Goal: Complete application form

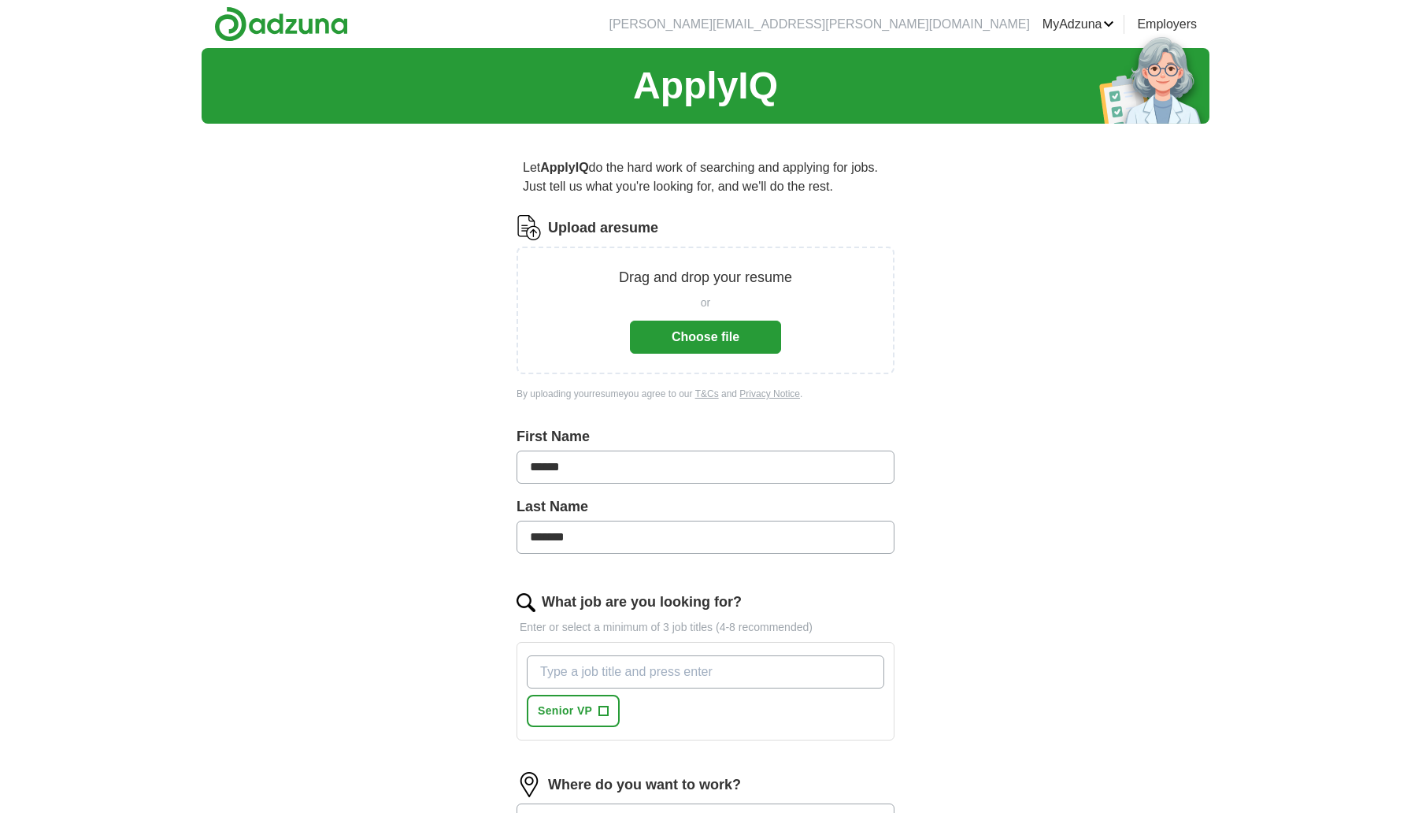
click at [699, 341] on button "Choose file" at bounding box center [705, 337] width 151 height 33
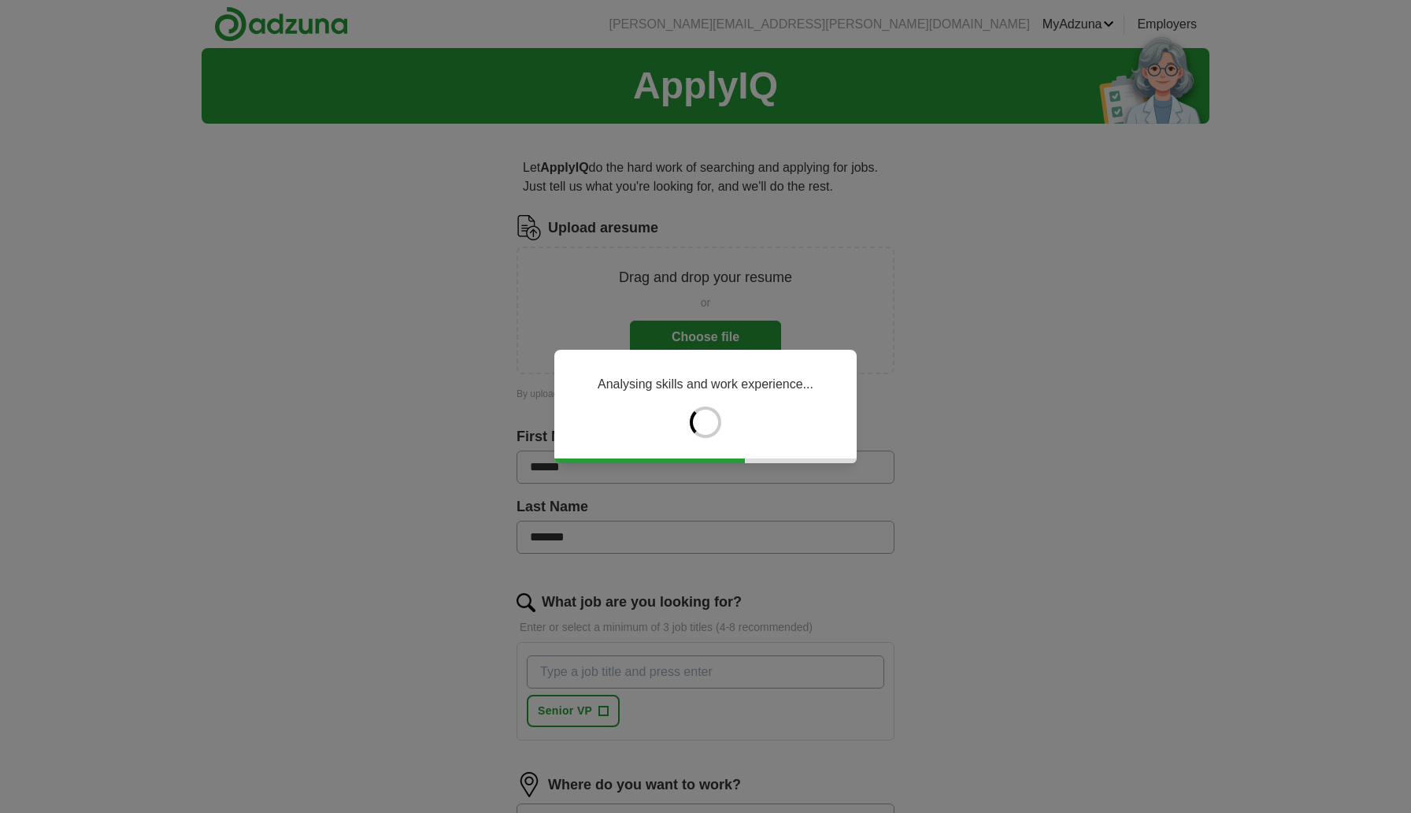
click at [664, 722] on div "Analysing skills and work experience..." at bounding box center [705, 406] width 1411 height 813
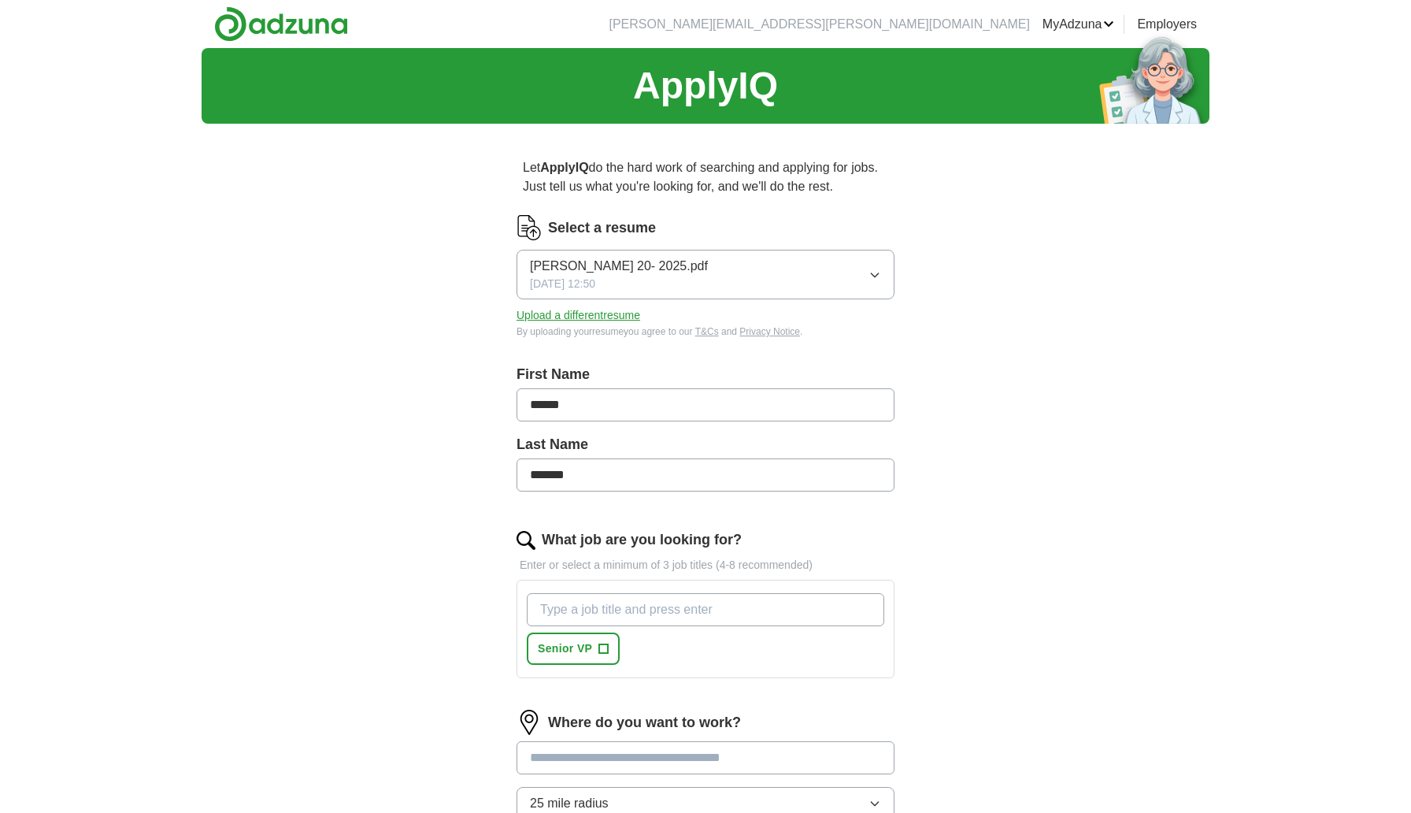
click at [704, 610] on input "What job are you looking for?" at bounding box center [706, 609] width 358 height 33
type input "VP"
type input "Director"
type input "Manager"
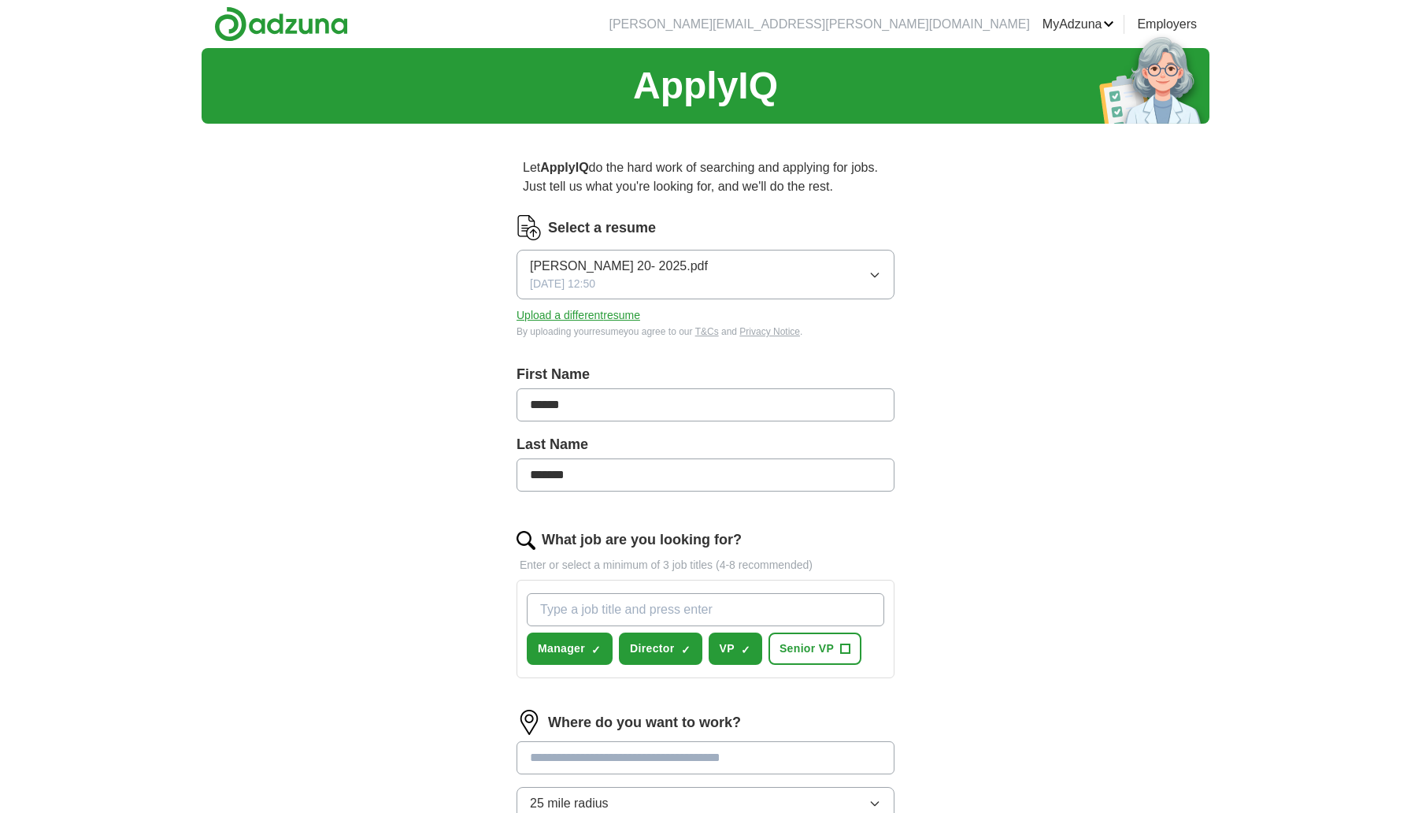
click at [699, 759] on input at bounding box center [706, 757] width 378 height 33
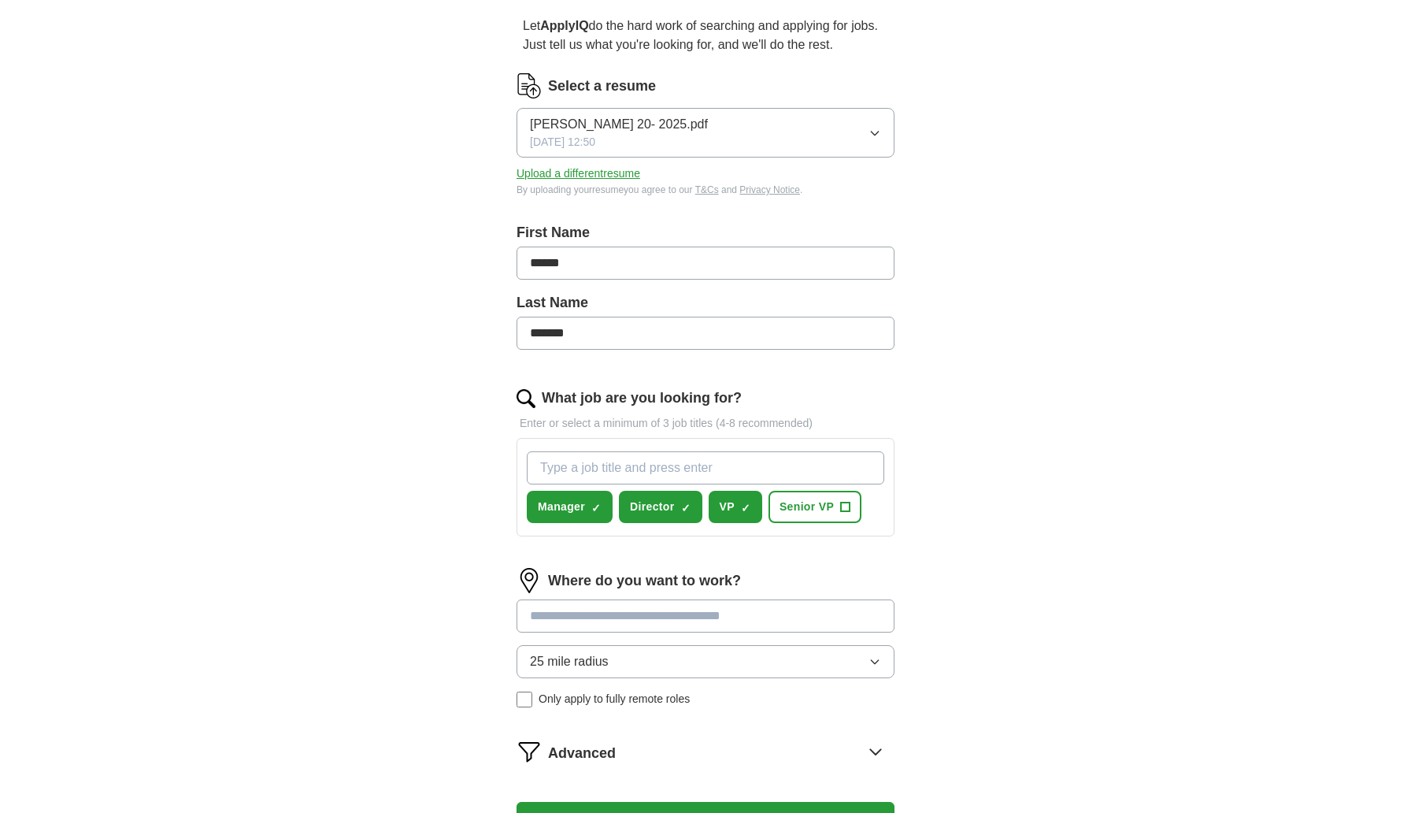
scroll to position [143, 0]
type input "*******"
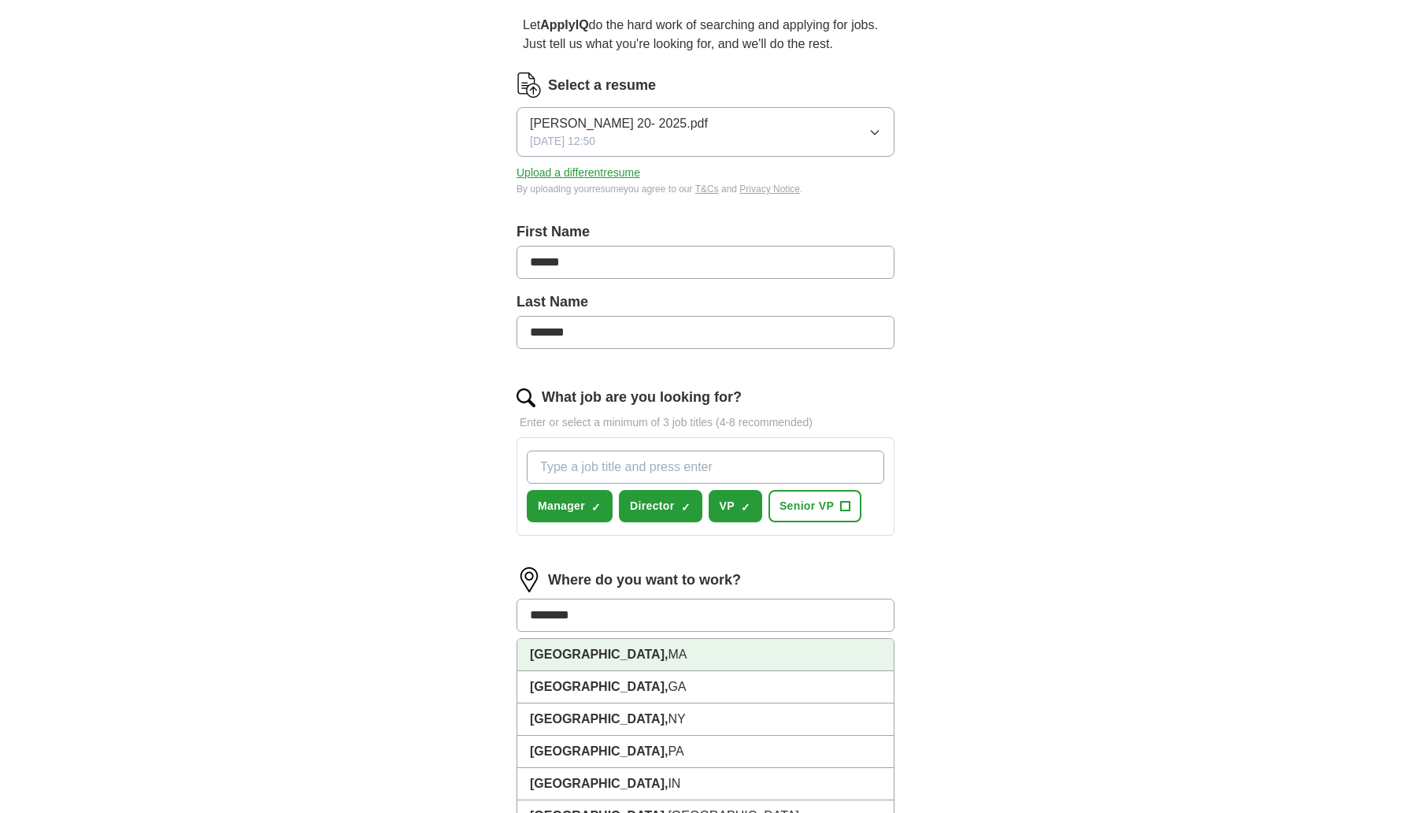
click at [699, 644] on li "[GEOGRAPHIC_DATA], [GEOGRAPHIC_DATA]" at bounding box center [705, 655] width 376 height 32
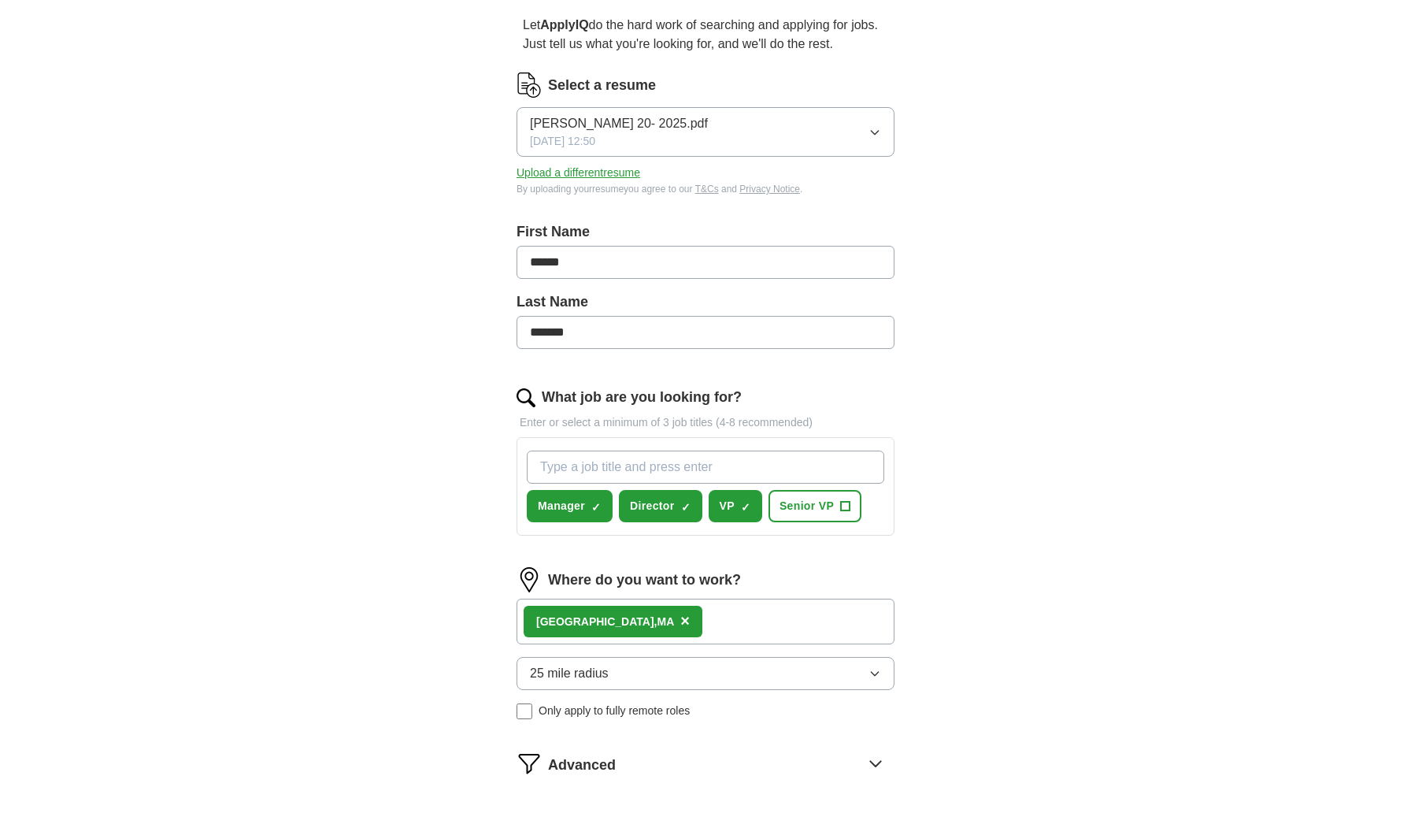
click at [680, 622] on div "[GEOGRAPHIC_DATA], [GEOGRAPHIC_DATA] ×" at bounding box center [706, 621] width 378 height 46
click at [870, 679] on icon "button" at bounding box center [875, 673] width 13 height 13
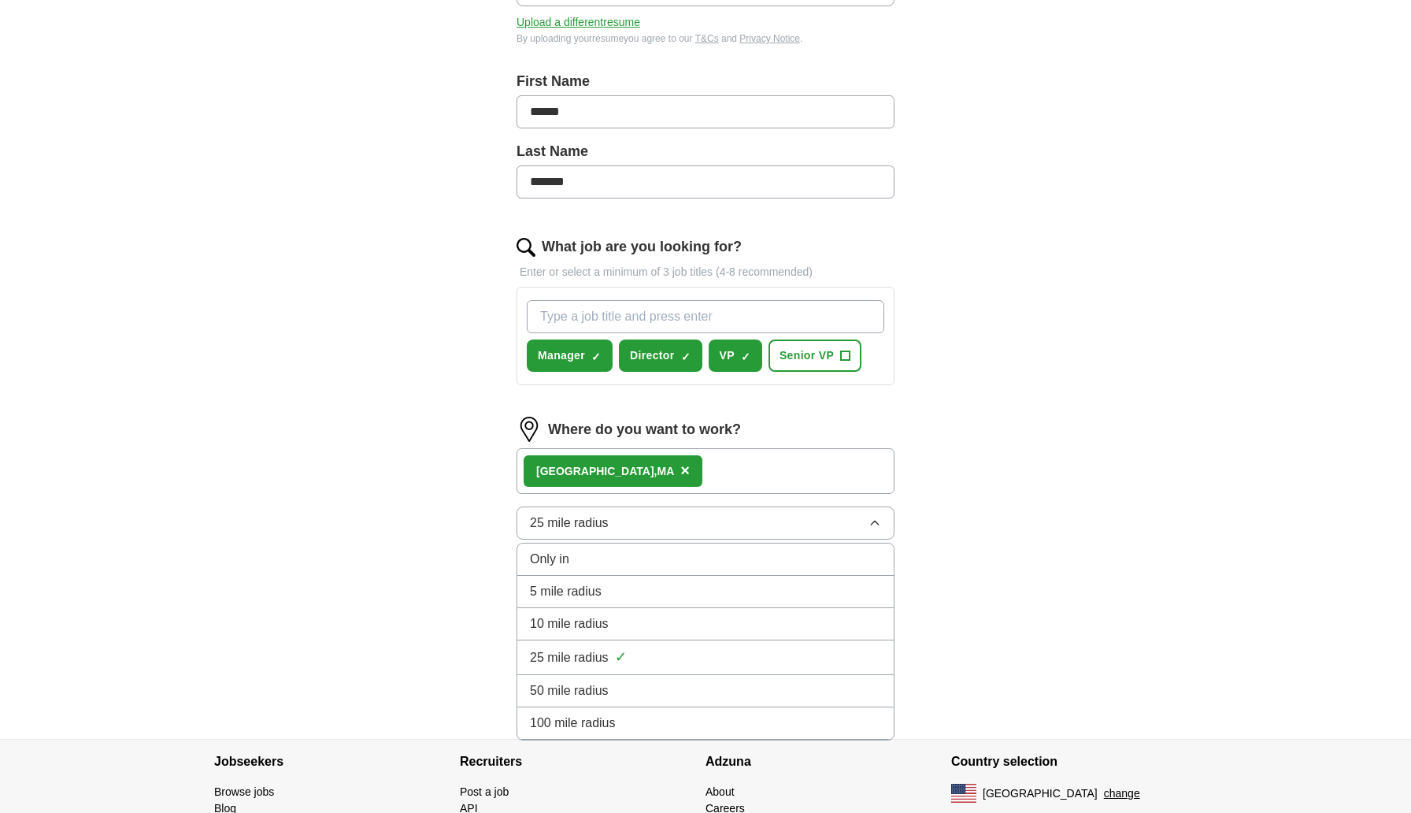
scroll to position [297, 0]
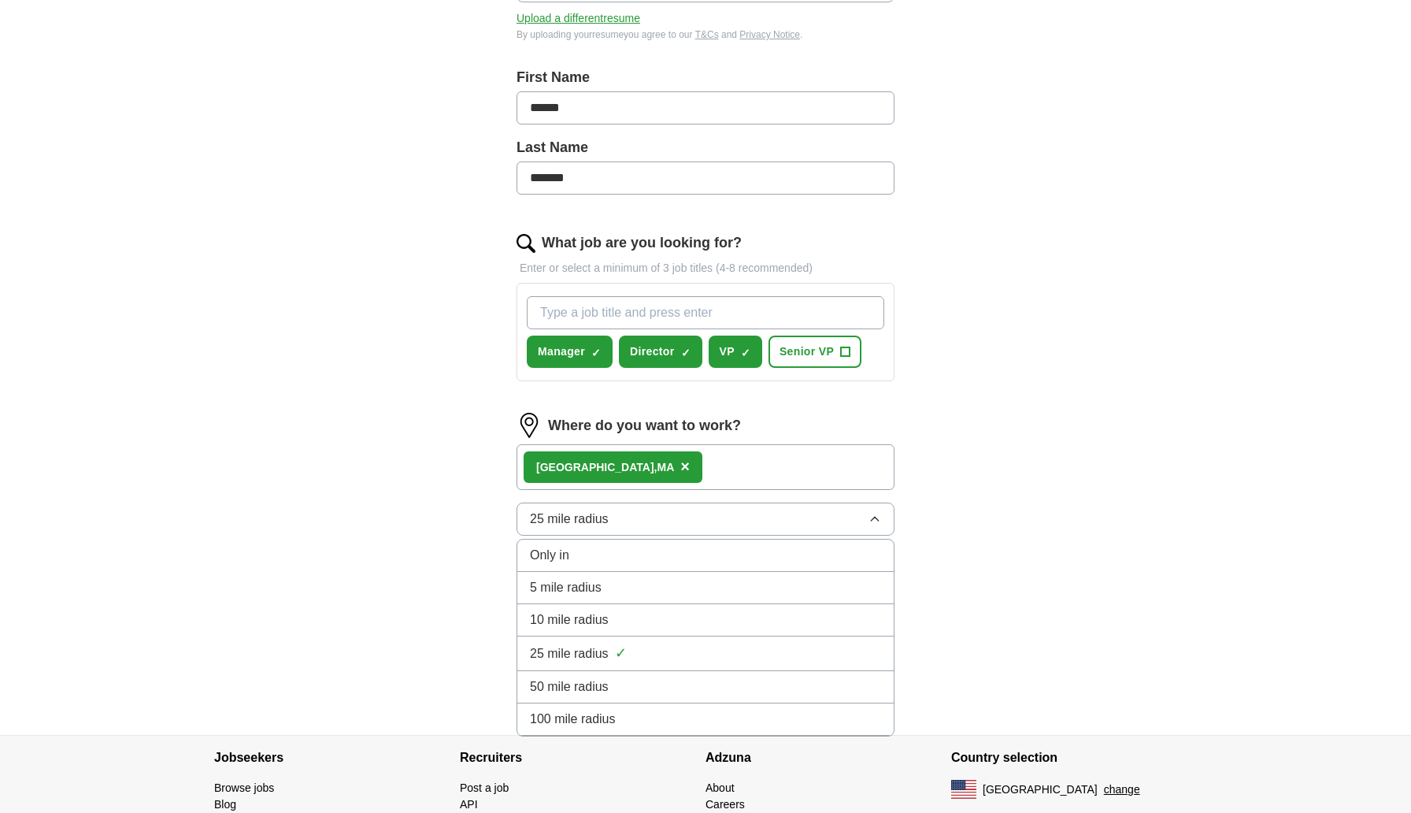
click at [746, 724] on div "100 mile radius" at bounding box center [705, 719] width 351 height 19
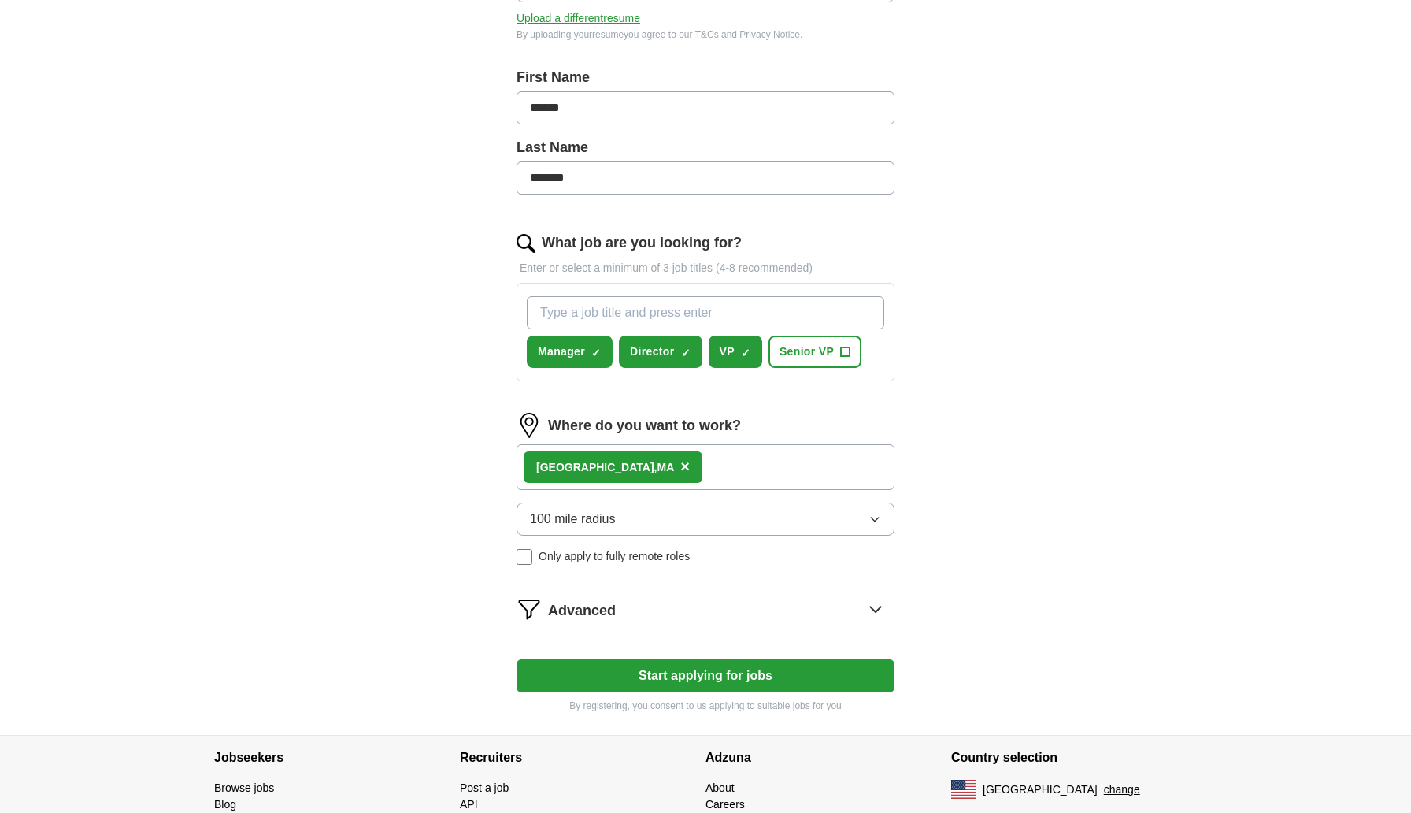
click at [880, 611] on icon at bounding box center [875, 608] width 25 height 25
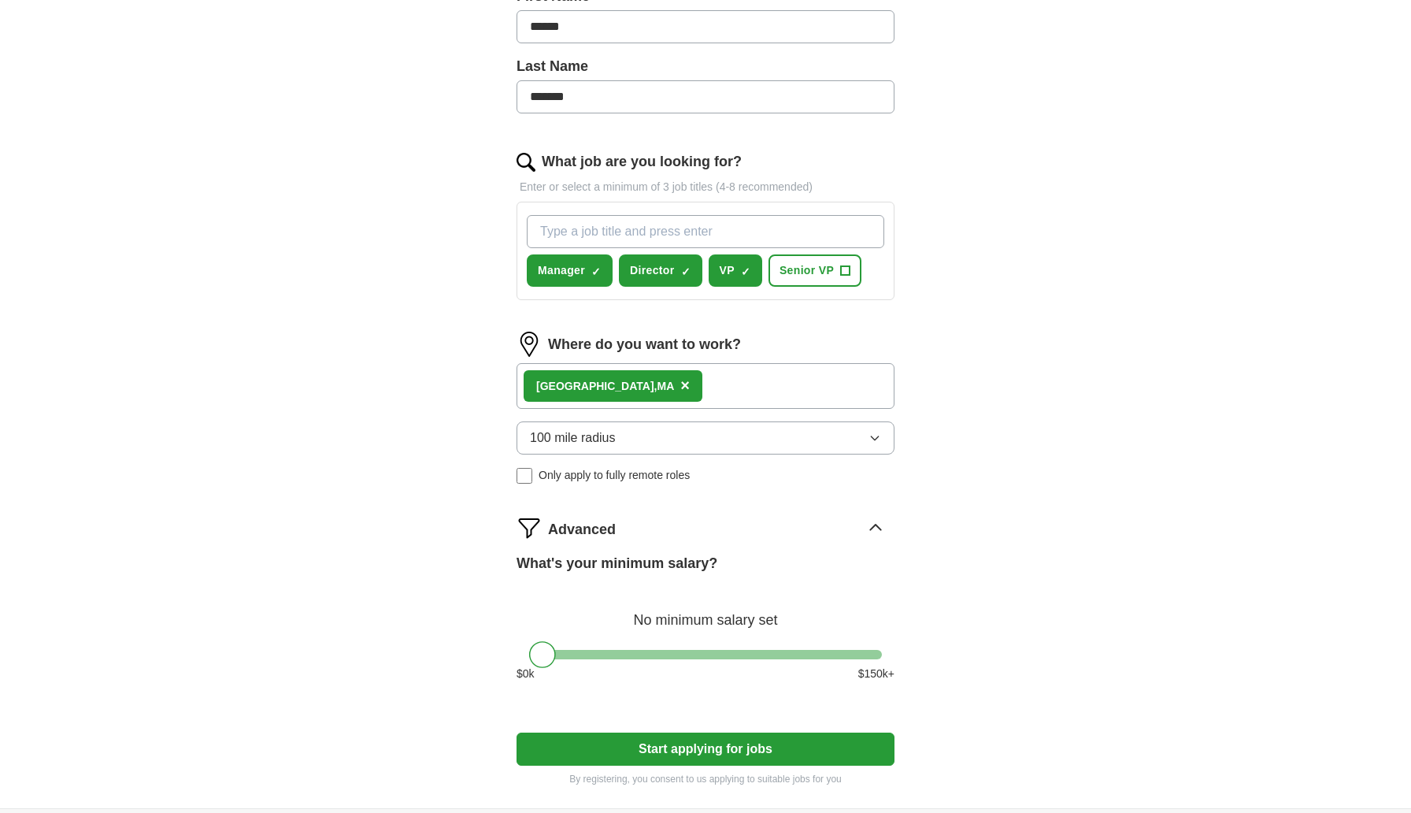
scroll to position [395, 0]
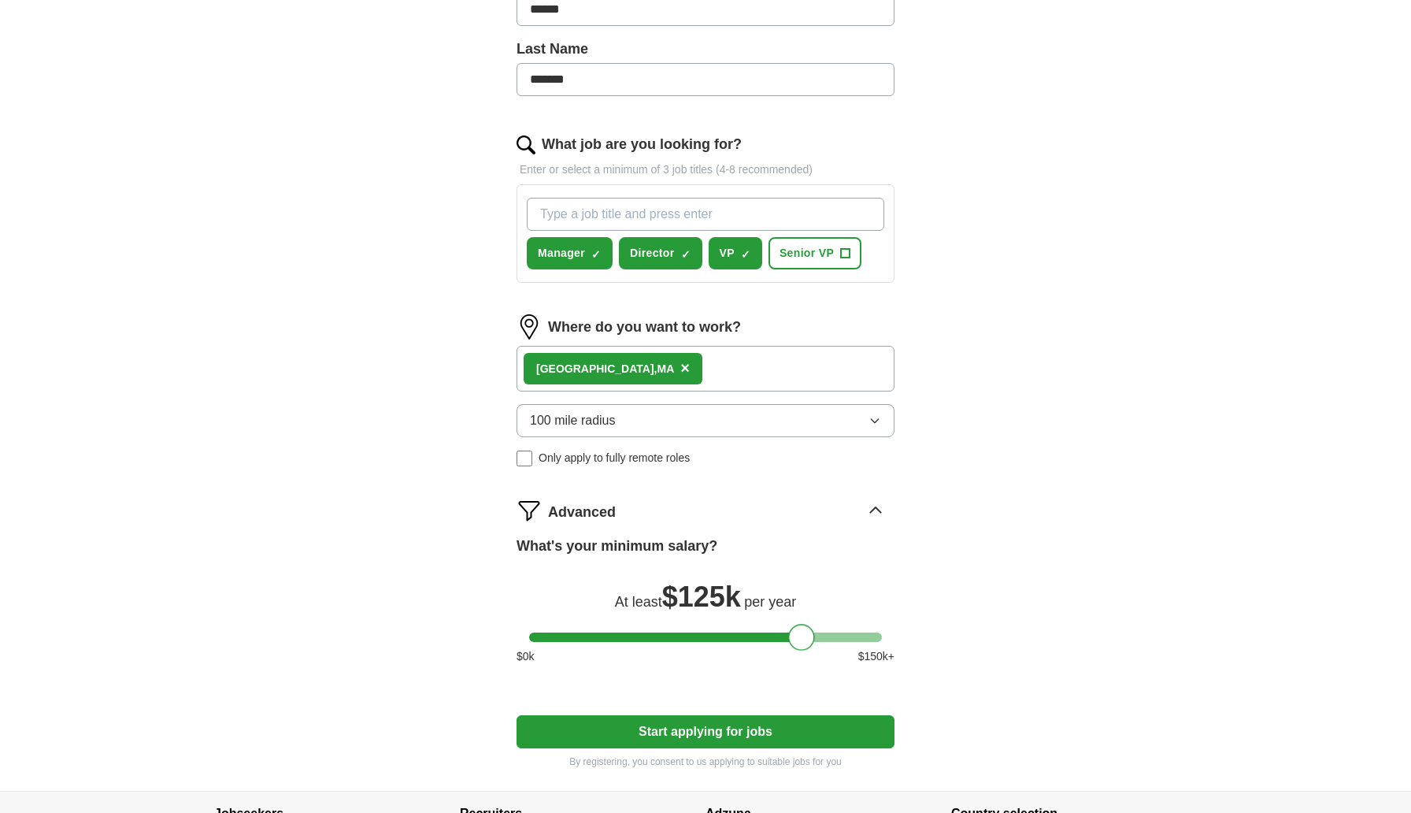
drag, startPoint x: 544, startPoint y: 632, endPoint x: 802, endPoint y: 612, distance: 259.0
click at [802, 612] on div "What's your minimum salary? At least $ 125k per year $ 0 k $ 150 k+" at bounding box center [706, 606] width 378 height 142
click at [650, 728] on button "Start applying for jobs" at bounding box center [706, 731] width 378 height 33
select select "**"
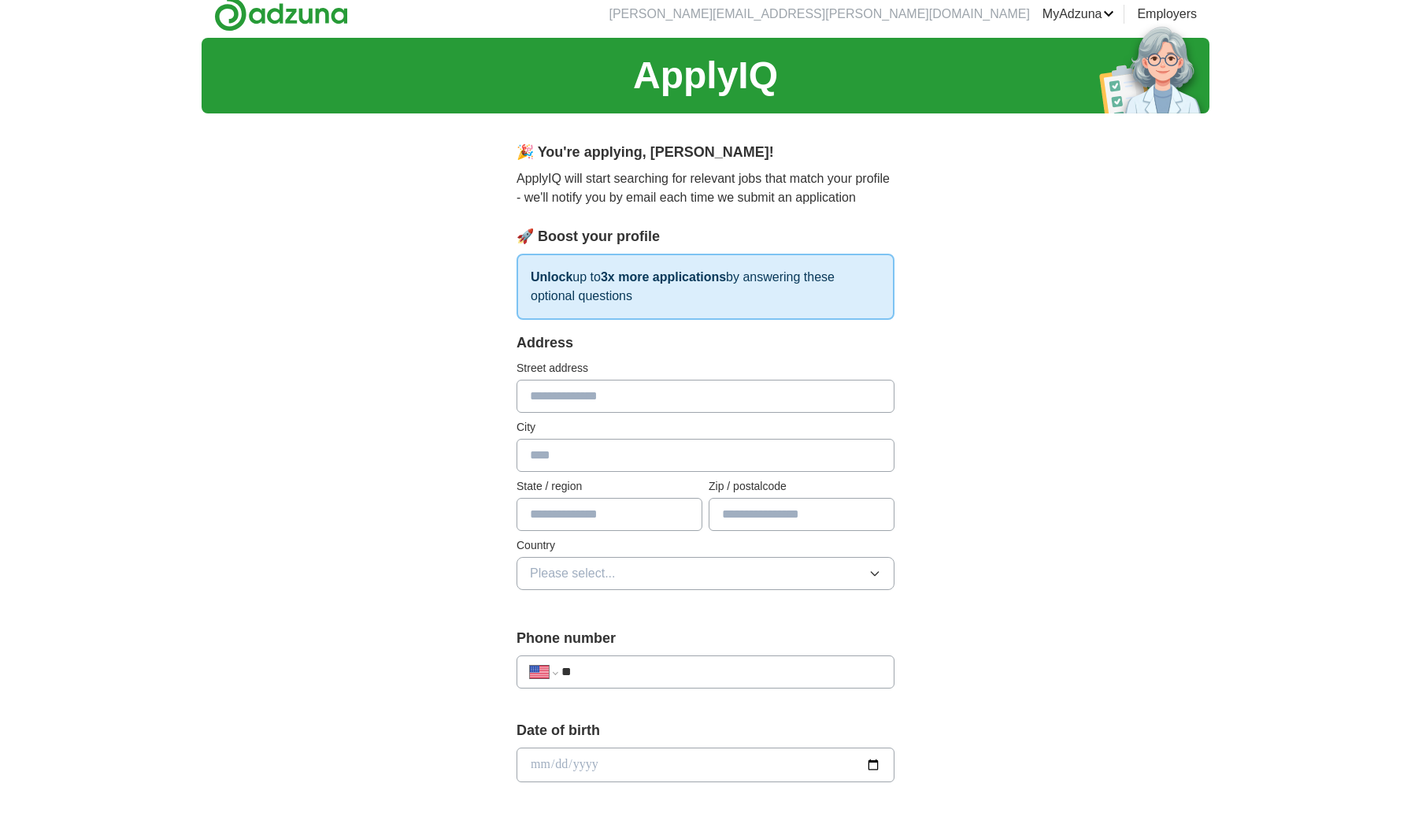
scroll to position [0, 0]
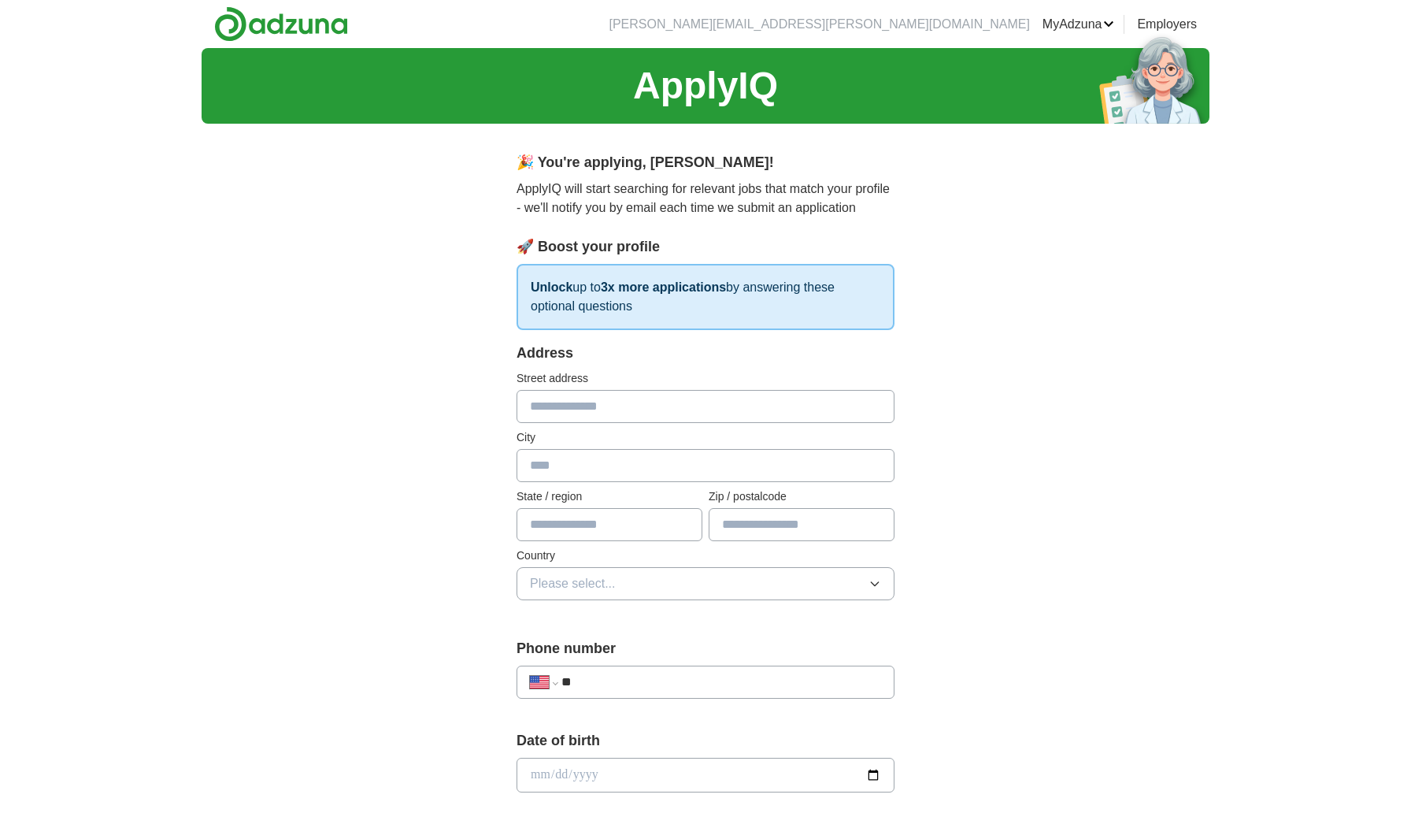
click at [598, 405] on input "text" at bounding box center [706, 406] width 378 height 33
type input "**********"
type input "**"
type input "*****"
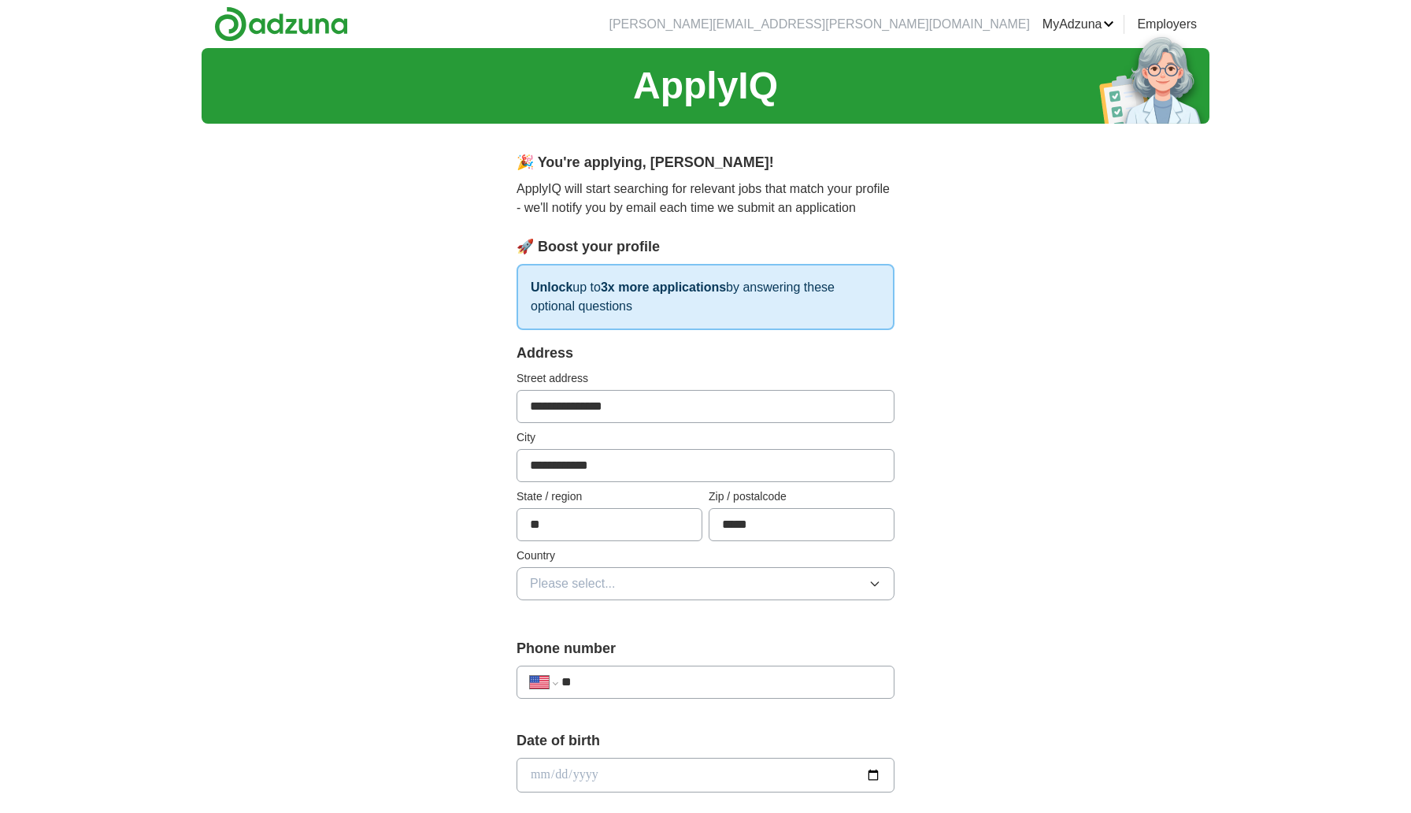
click at [618, 588] on button "Please select..." at bounding box center [706, 583] width 378 height 33
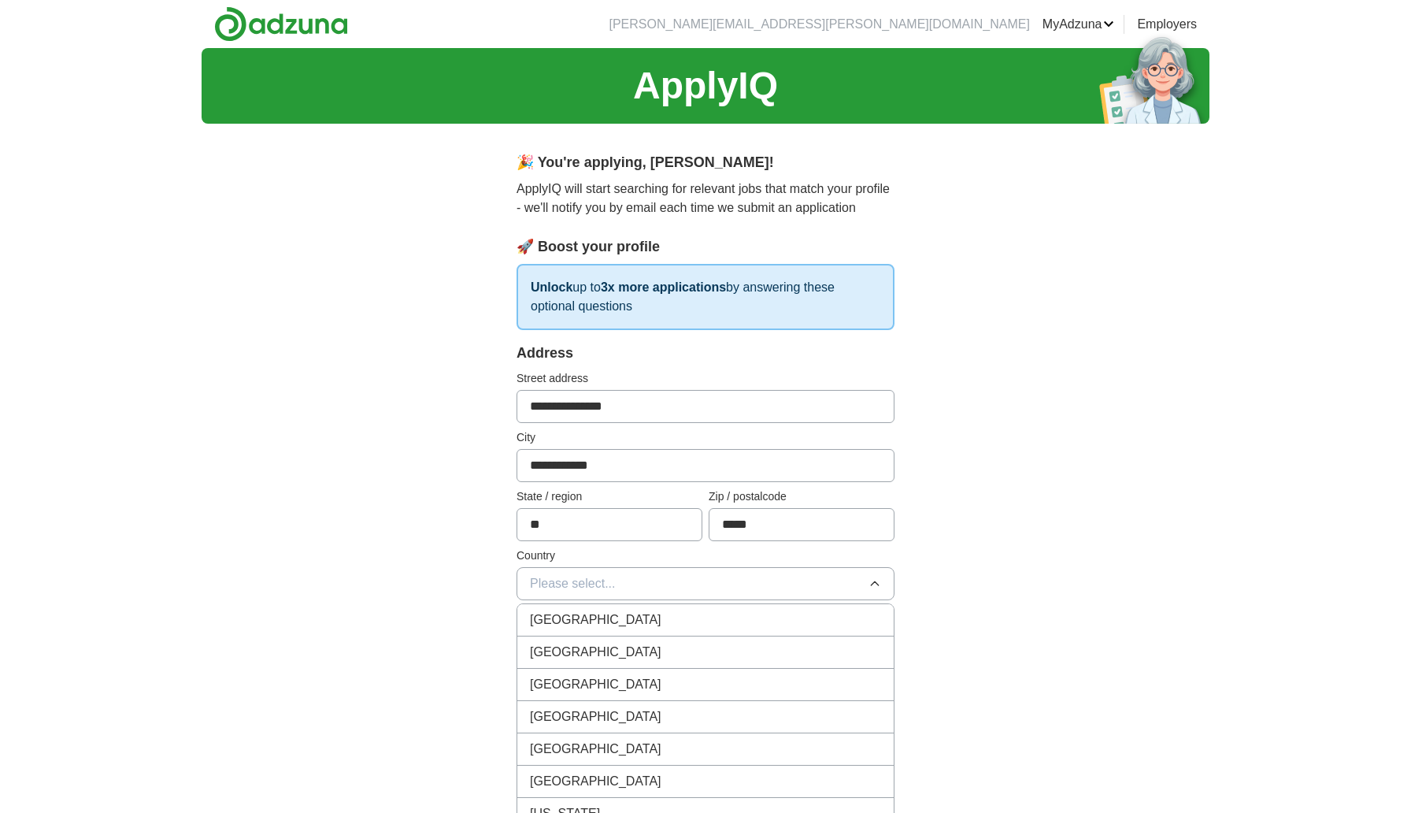
click at [616, 647] on div "[GEOGRAPHIC_DATA]" at bounding box center [705, 652] width 351 height 19
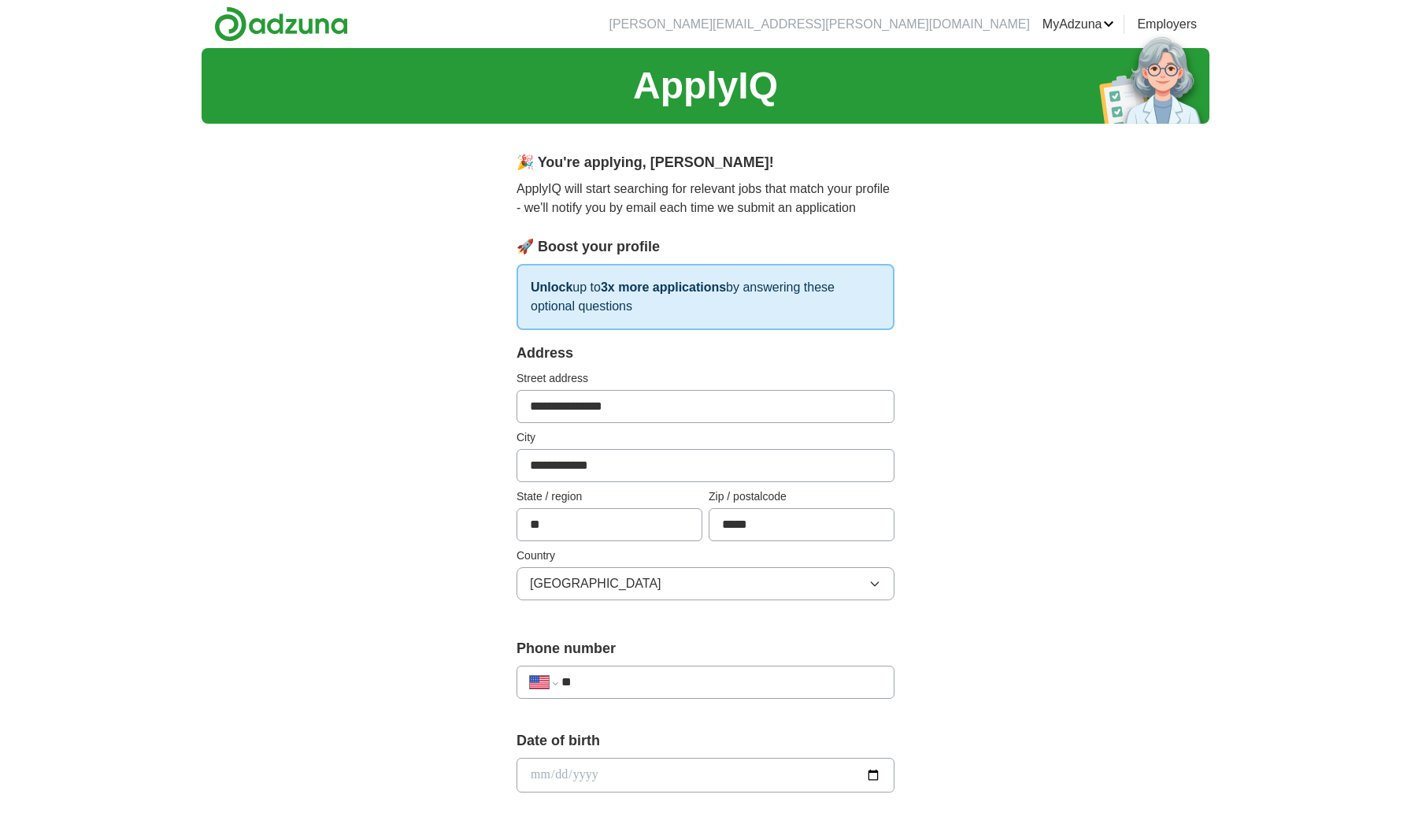
click at [611, 678] on input "**" at bounding box center [721, 682] width 320 height 19
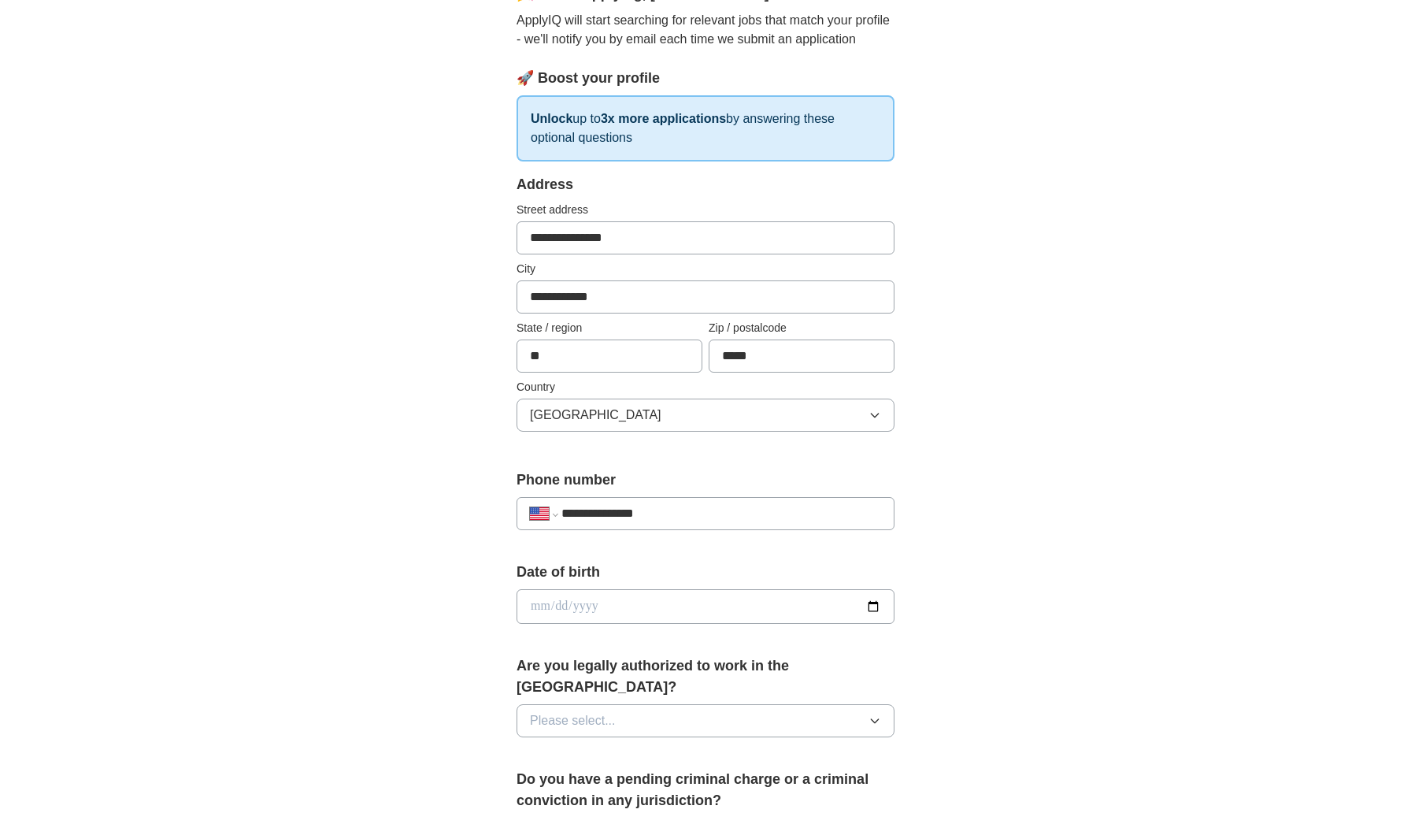
scroll to position [177, 0]
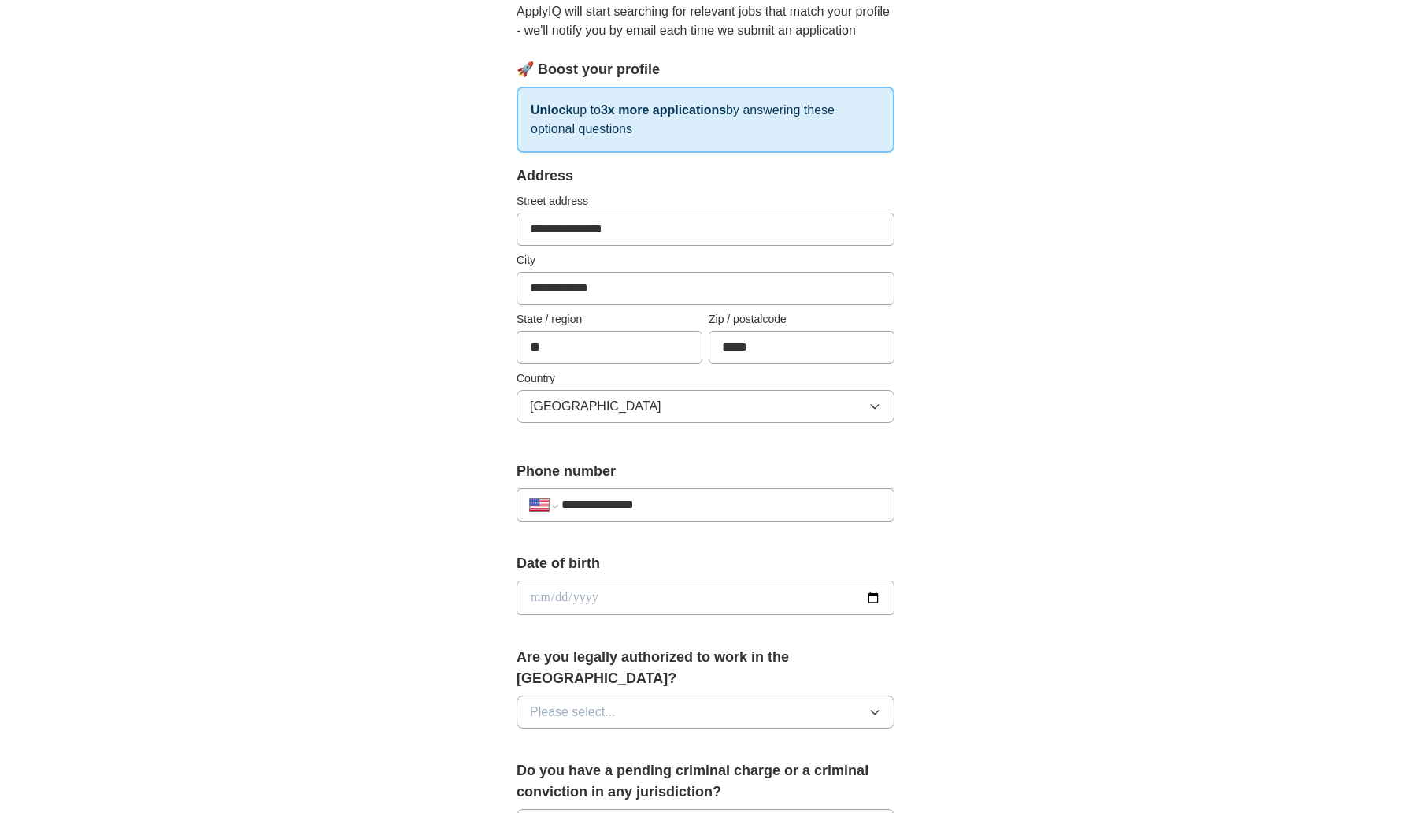
type input "**********"
click at [599, 610] on input "date" at bounding box center [706, 597] width 378 height 35
type input "**********"
click at [590, 702] on span "Please select..." at bounding box center [573, 711] width 86 height 19
click at [587, 739] on div "Yes" at bounding box center [705, 748] width 351 height 19
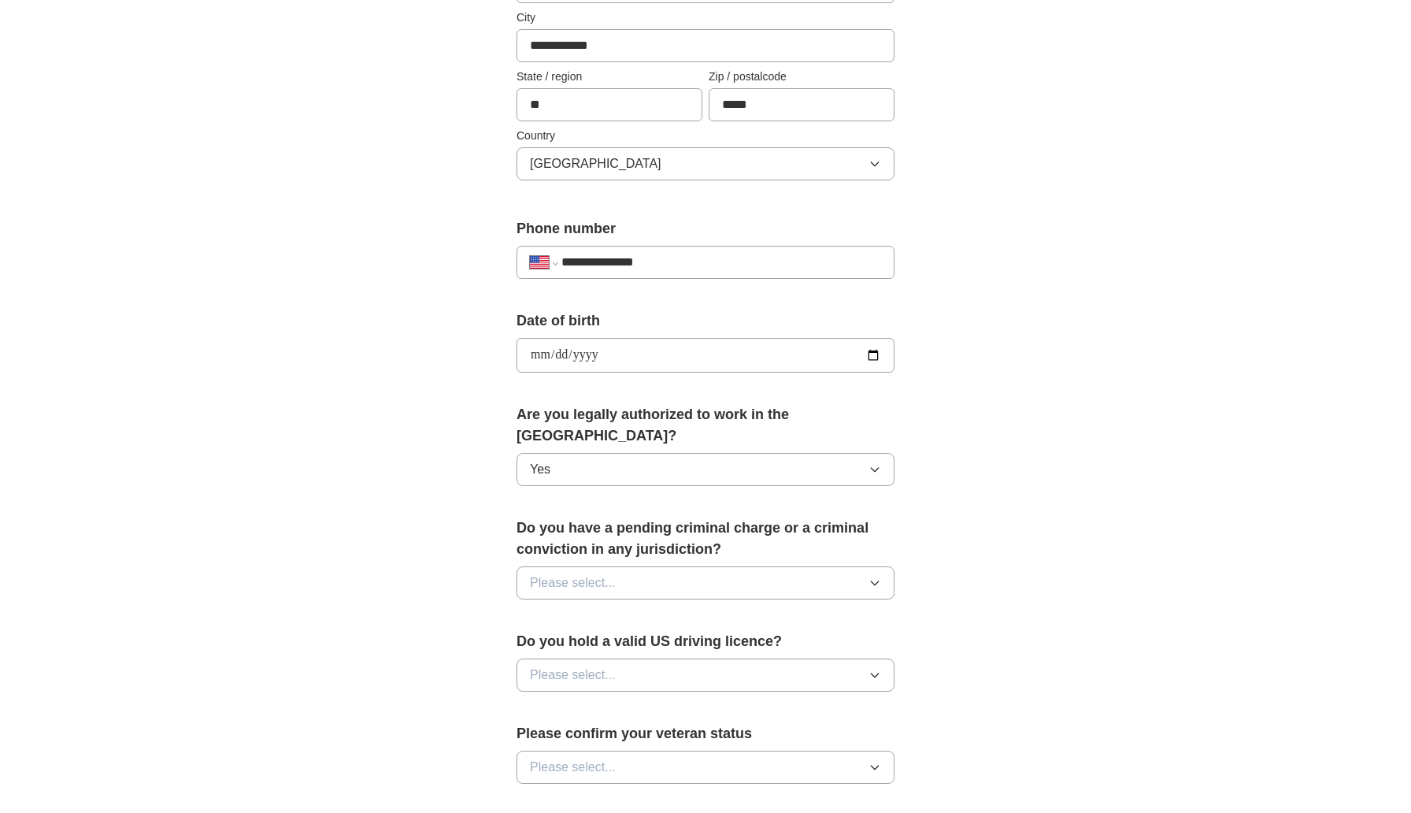
scroll to position [435, 0]
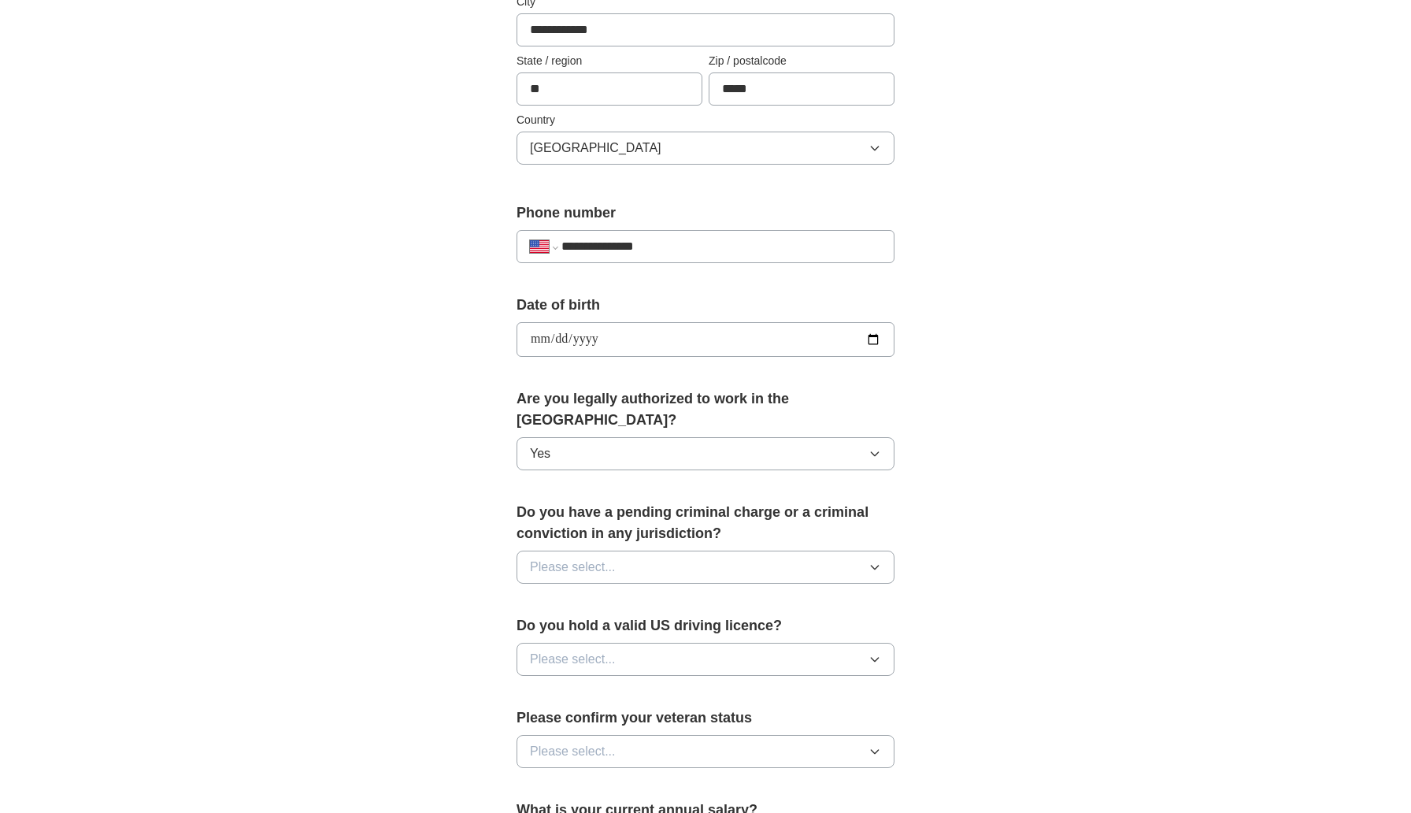
click at [873, 565] on icon "button" at bounding box center [874, 567] width 7 height 4
click at [824, 626] on div "No" at bounding box center [705, 635] width 351 height 19
click at [820, 643] on button "Please select..." at bounding box center [706, 659] width 378 height 33
click at [808, 686] on div "Yes" at bounding box center [705, 695] width 351 height 19
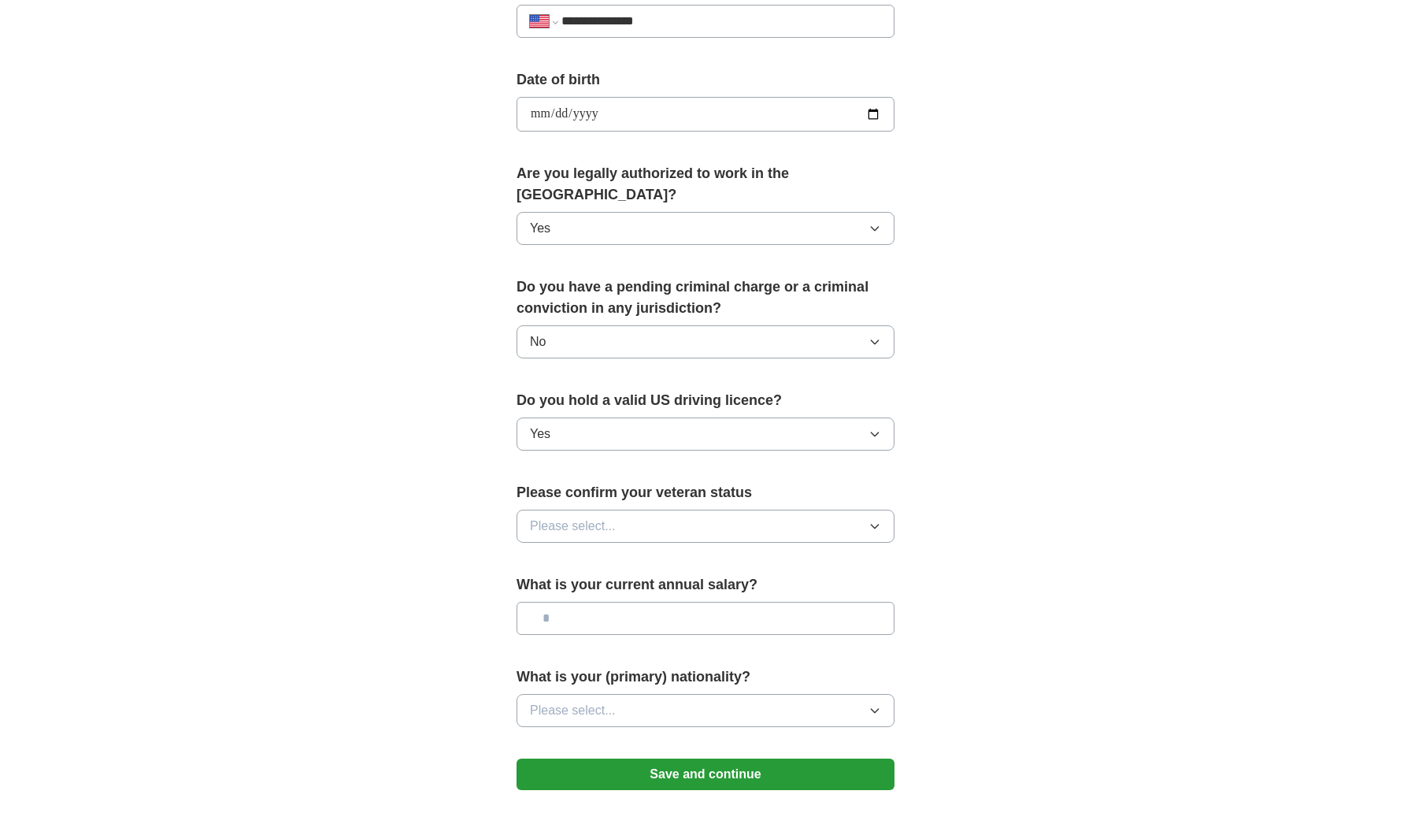
scroll to position [716, 0]
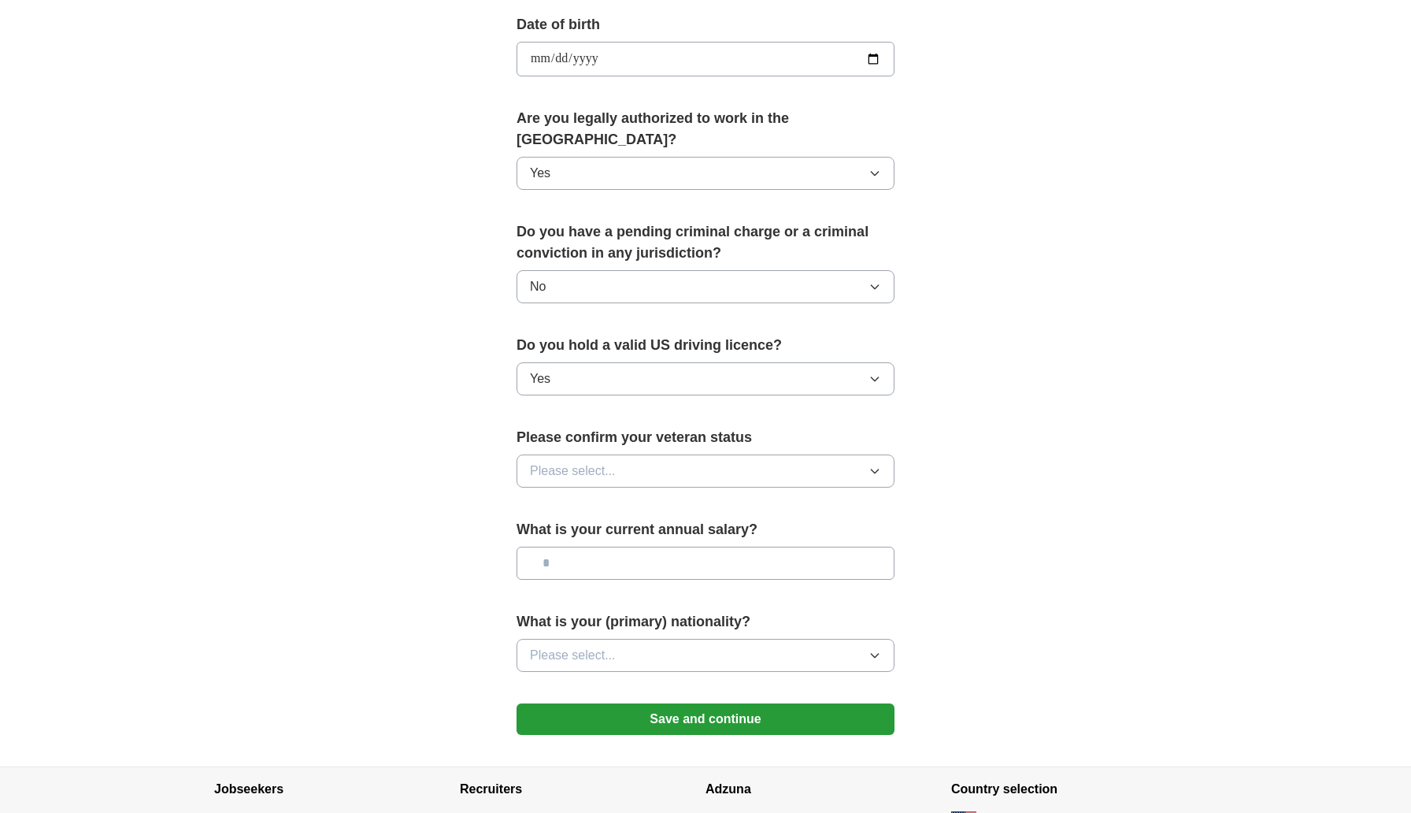
click at [875, 469] on icon "button" at bounding box center [874, 471] width 7 height 4
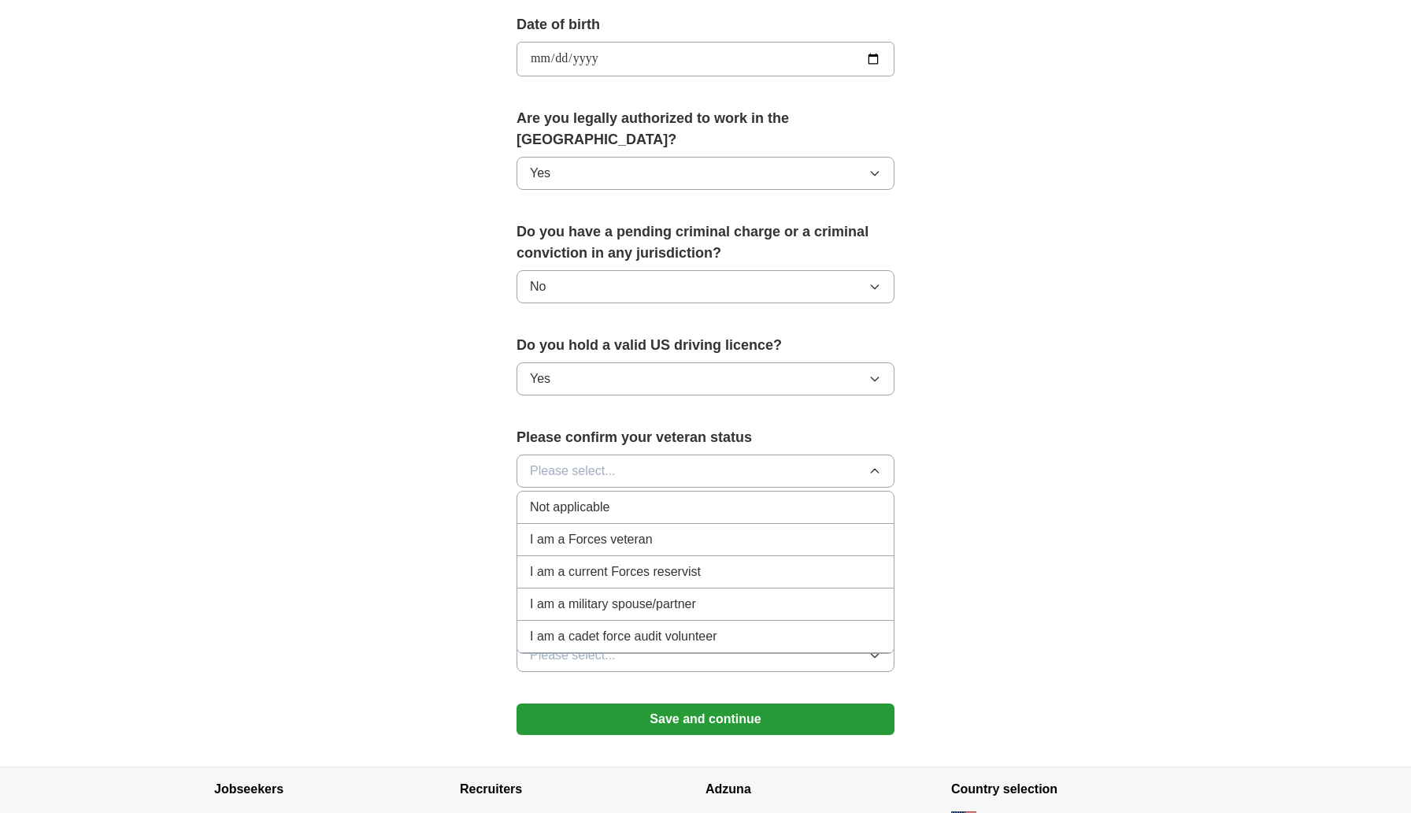
click at [844, 498] on div "Not applicable" at bounding box center [705, 507] width 351 height 19
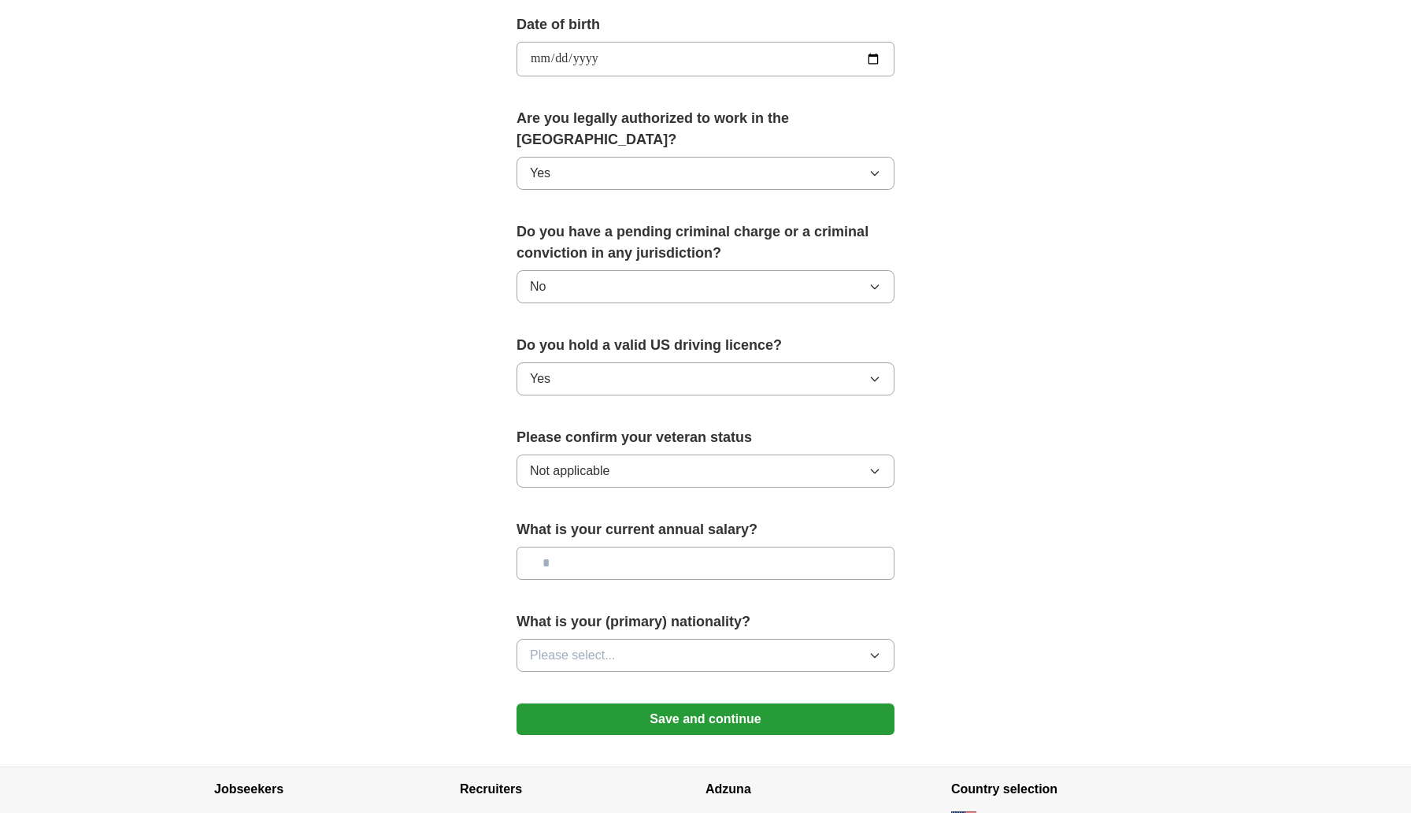
click at [739, 547] on input "text" at bounding box center [706, 563] width 378 height 33
type input "********"
click at [719, 639] on button "Please select..." at bounding box center [706, 655] width 378 height 33
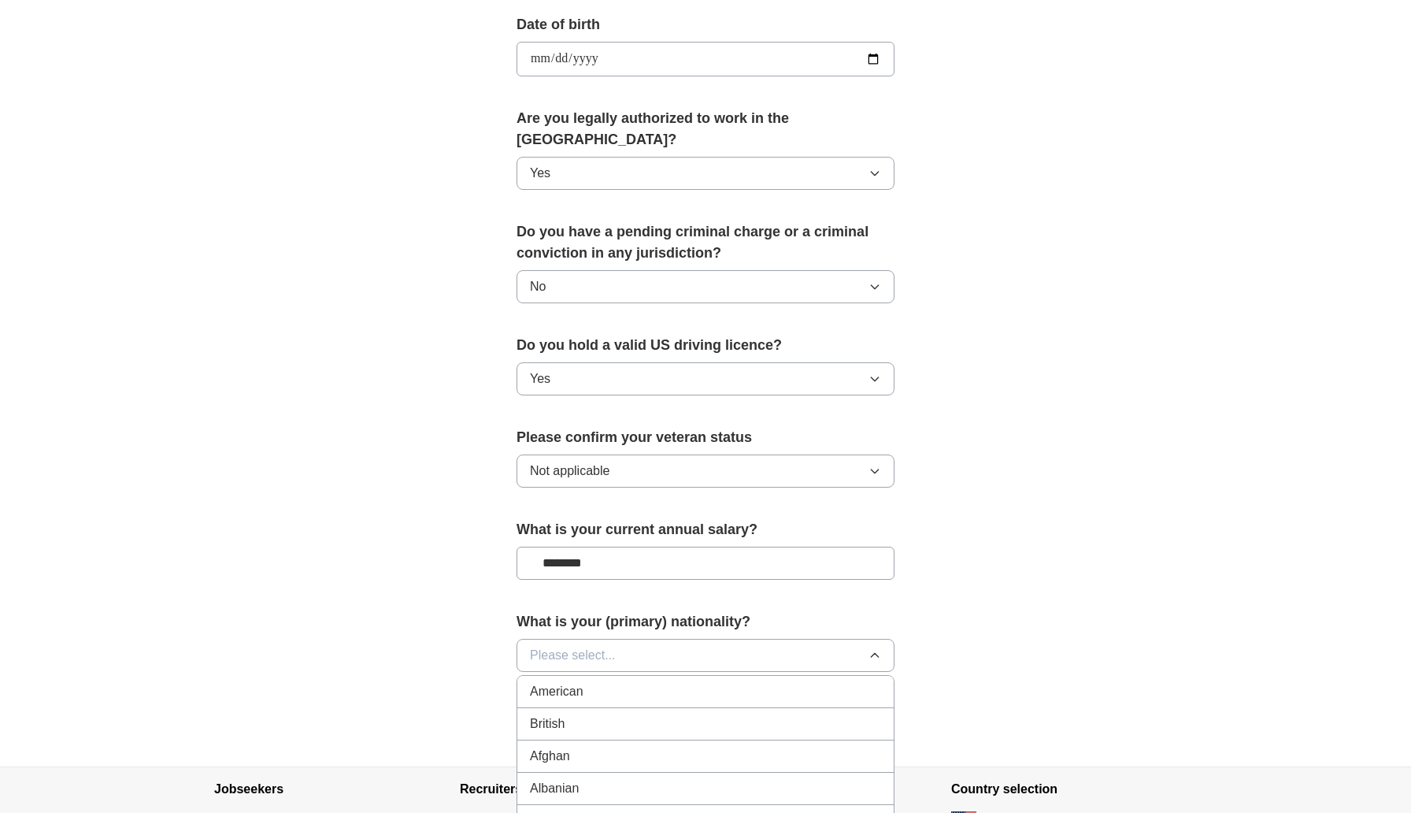
click at [713, 682] on div "American" at bounding box center [705, 691] width 351 height 19
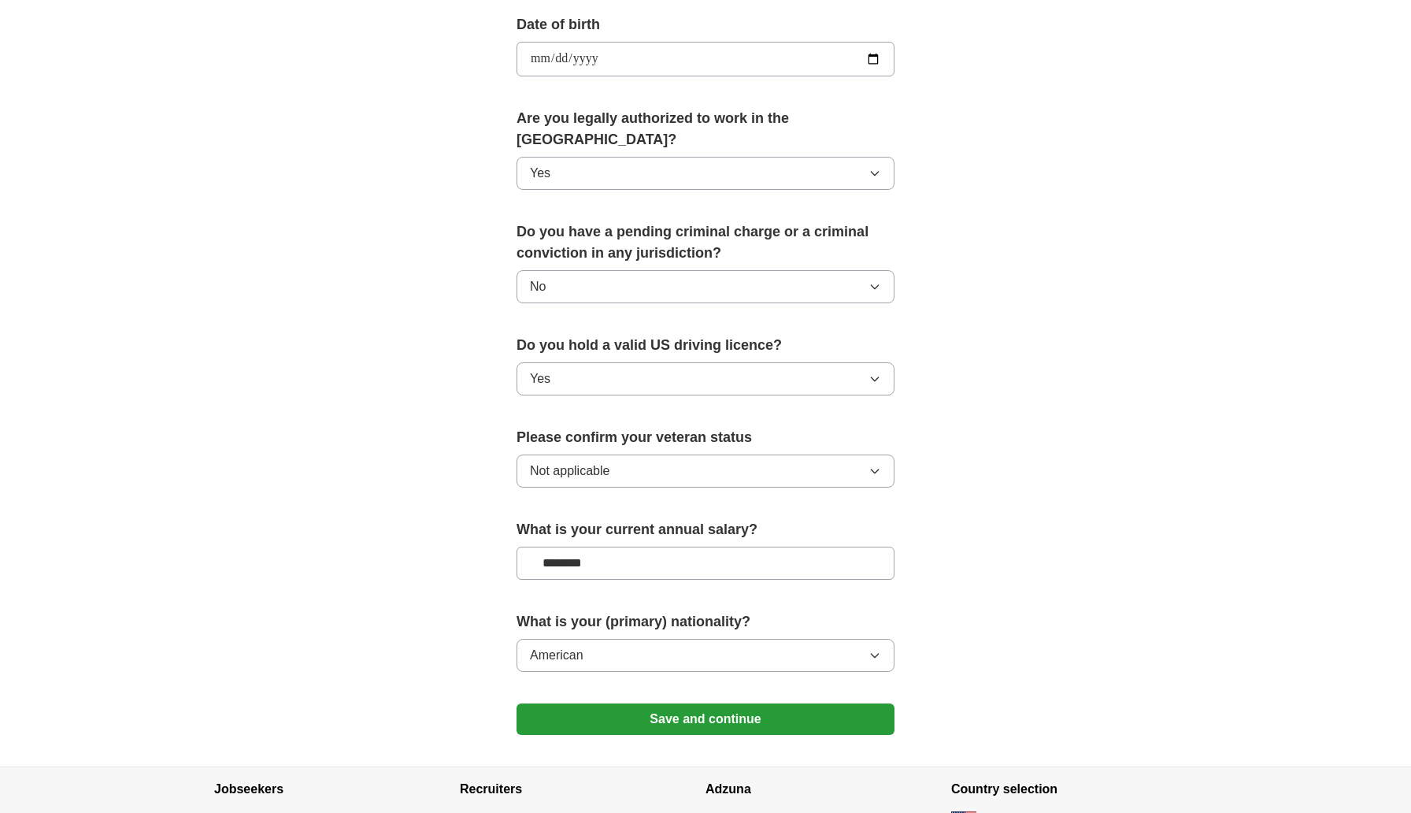
click at [743, 703] on button "Save and continue" at bounding box center [706, 718] width 378 height 31
